Goal: Task Accomplishment & Management: Manage account settings

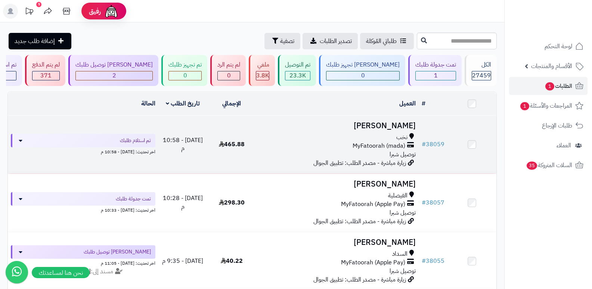
click at [400, 121] on h3 "[PERSON_NAME]" at bounding box center [337, 125] width 157 height 9
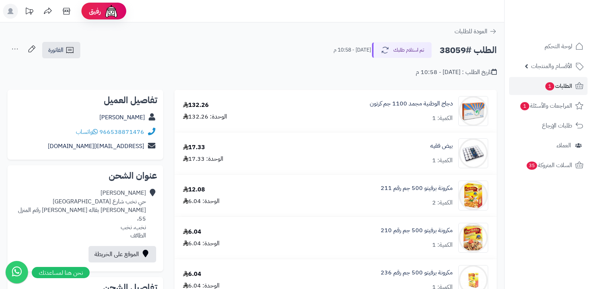
click at [397, 42] on div "الطلب #38059 تم استلام طلبك اليوم - 10:58 م الفاتورة طباعة الفاتورة إرسال الفات…" at bounding box center [252, 50] width 490 height 18
click at [398, 43] on button "تم استلام طلبك" at bounding box center [402, 50] width 60 height 16
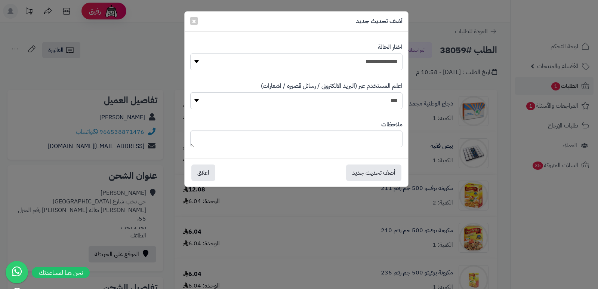
click at [364, 56] on select "**********" at bounding box center [296, 61] width 212 height 17
select select "*"
click at [190, 53] on select "**********" at bounding box center [296, 61] width 212 height 17
click at [375, 141] on textarea at bounding box center [296, 138] width 212 height 17
paste textarea "**********"
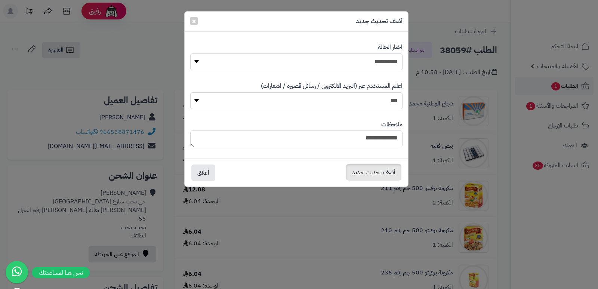
type textarea "**********"
click at [371, 172] on button "أضف تحديث جديد" at bounding box center [373, 172] width 55 height 16
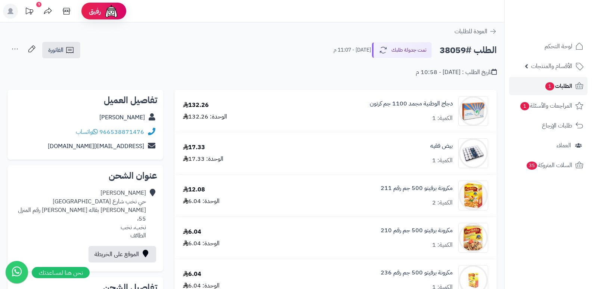
click at [553, 89] on span "الطلبات 1" at bounding box center [559, 86] width 28 height 10
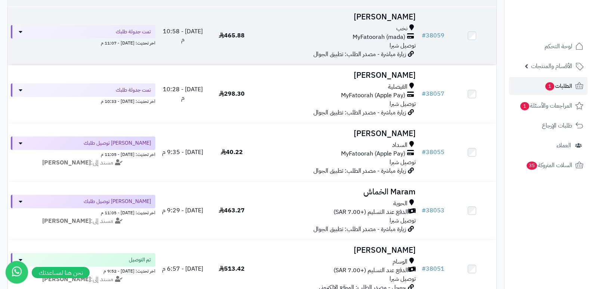
scroll to position [112, 0]
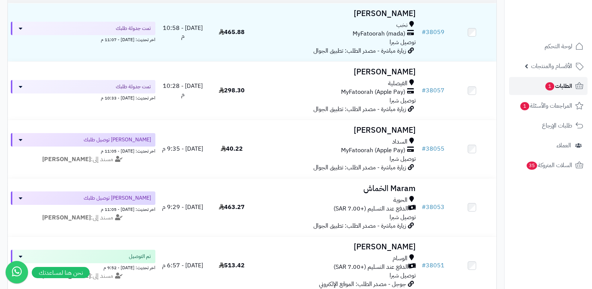
click at [554, 89] on span "الطلبات 1" at bounding box center [559, 86] width 28 height 10
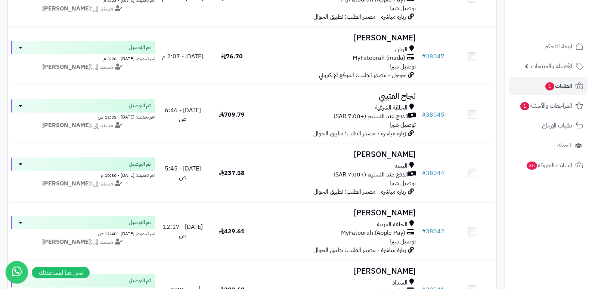
scroll to position [561, 0]
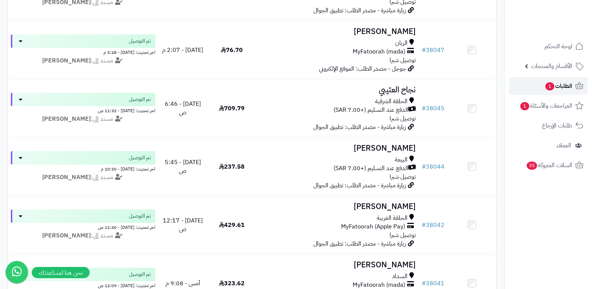
click at [551, 83] on span "1" at bounding box center [550, 86] width 9 height 9
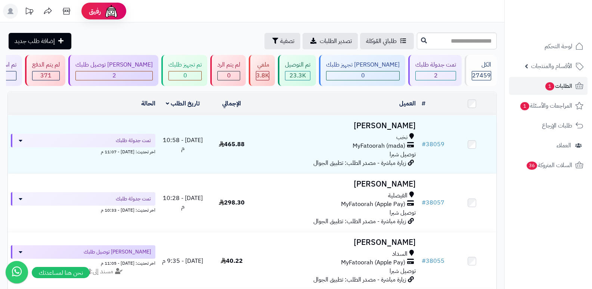
click at [366, 11] on header "رفيق ! الطلبات معالجة مكتمل إرجاع المنتجات العملاء المتواجدون الان 28212 عملاء …" at bounding box center [296, 11] width 592 height 22
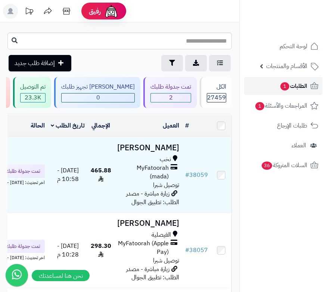
click at [291, 90] on span "الطلبات 1" at bounding box center [294, 86] width 28 height 10
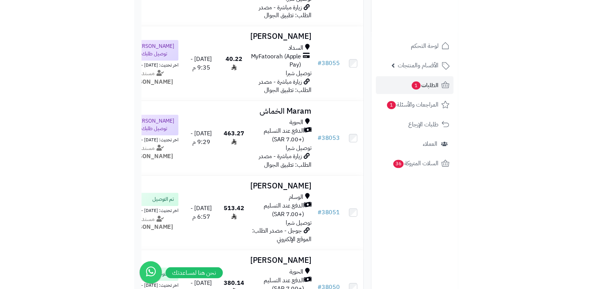
scroll to position [196, 0]
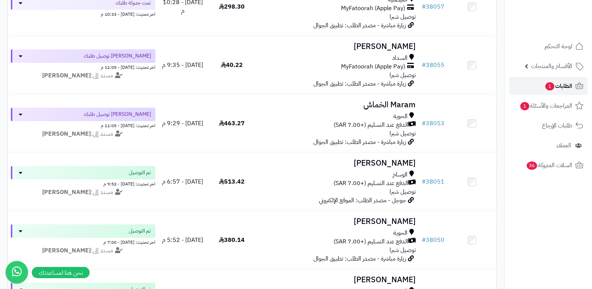
click at [333, 85] on span "الطلبات 1" at bounding box center [559, 86] width 28 height 10
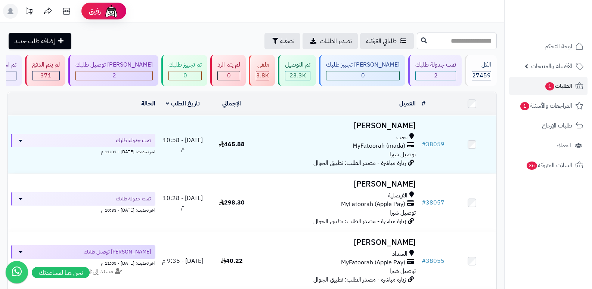
click at [574, 229] on nav "لوحة التحكم الأقسام والمنتجات المنتجات الأقسام الماركات مواصفات المنتجات مواصفا…" at bounding box center [549, 153] width 88 height 289
click at [540, 87] on link "الطلبات 1" at bounding box center [548, 86] width 78 height 18
click at [546, 87] on span "1" at bounding box center [550, 86] width 9 height 8
click at [564, 84] on span "الطلبات 1" at bounding box center [559, 86] width 28 height 10
paste input "*****"
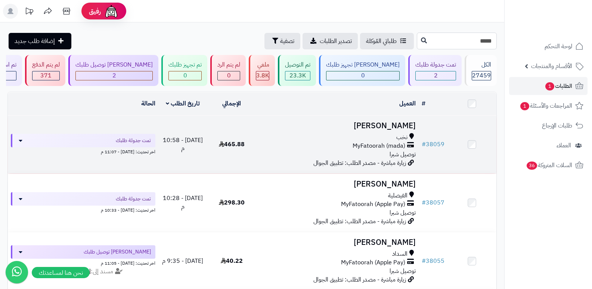
type input "*****"
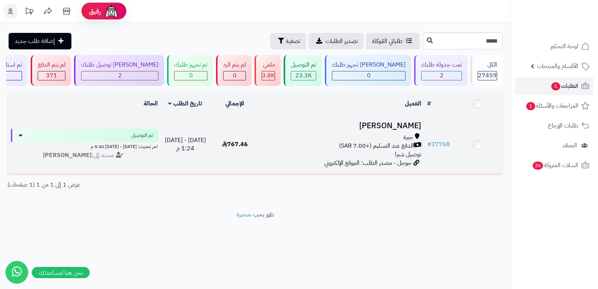
click at [402, 121] on h3 "[PERSON_NAME]" at bounding box center [341, 125] width 159 height 9
click at [410, 123] on h3 "[PERSON_NAME]" at bounding box center [341, 125] width 159 height 9
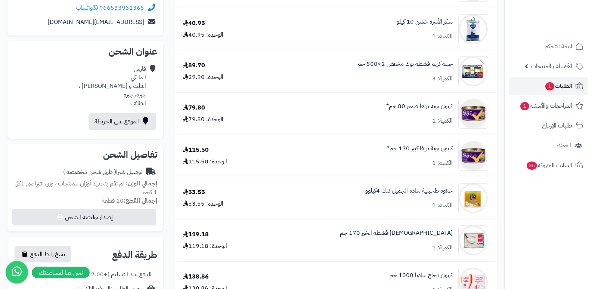
scroll to position [150, 0]
click at [541, 86] on link "الطلبات 1" at bounding box center [548, 86] width 78 height 18
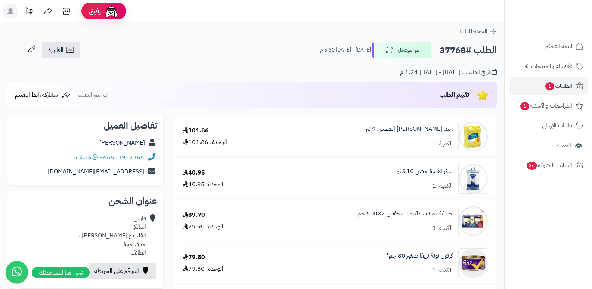
scroll to position [150, 0]
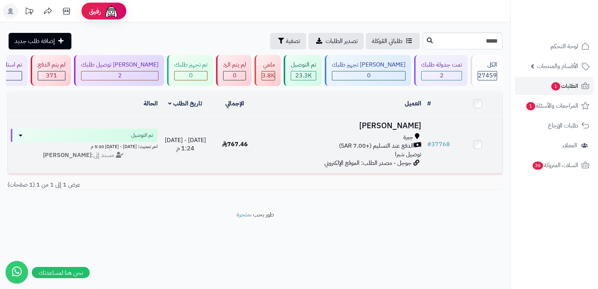
click at [404, 121] on h3 "فارس المالكي" at bounding box center [341, 125] width 159 height 9
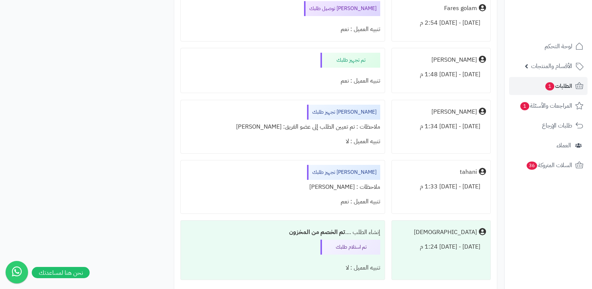
scroll to position [673, 0]
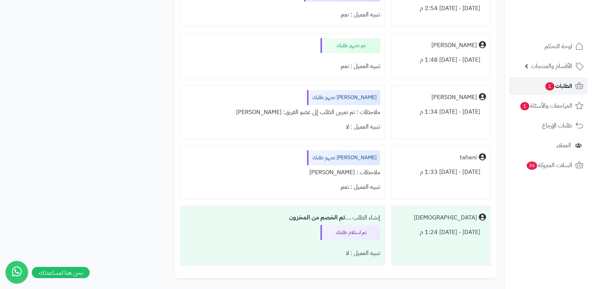
click at [559, 89] on span "الطلبات 1" at bounding box center [559, 86] width 28 height 10
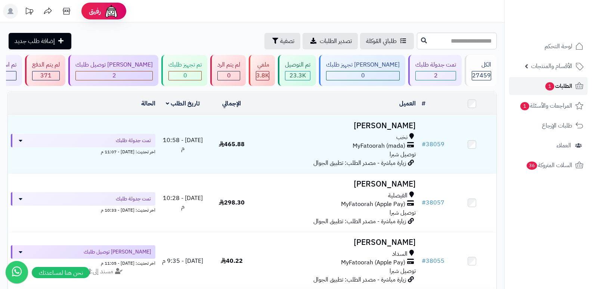
click at [536, 86] on link "الطلبات 1" at bounding box center [548, 86] width 78 height 18
click at [556, 86] on span "الطلبات 1" at bounding box center [559, 86] width 28 height 10
click at [551, 89] on span "1" at bounding box center [550, 86] width 9 height 9
click at [567, 82] on span "الطلبات 1" at bounding box center [559, 86] width 28 height 10
click at [566, 81] on span "الطلبات" at bounding box center [563, 86] width 17 height 10
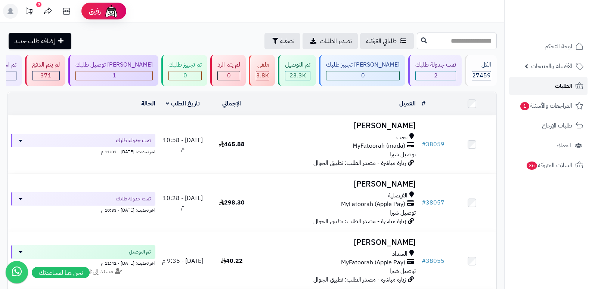
click at [554, 88] on link "الطلبات" at bounding box center [548, 86] width 78 height 18
click at [452, 7] on header "رفيق ! 9 الطلبات معالجة مكتمل إرجاع المنتجات العملاء المتواجدون الان 28215 عملا…" at bounding box center [296, 11] width 592 height 22
click at [13, 12] on rect at bounding box center [10, 11] width 15 height 15
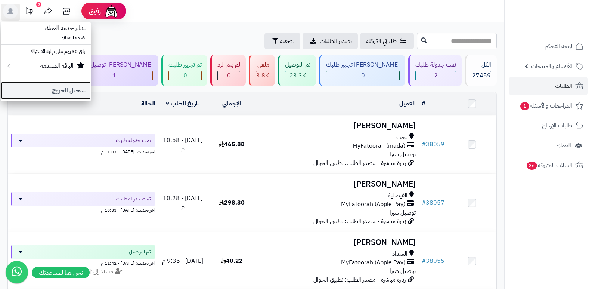
click at [67, 94] on link "تسجيل الخروج" at bounding box center [46, 90] width 90 height 18
